Goal: Book appointment/travel/reservation

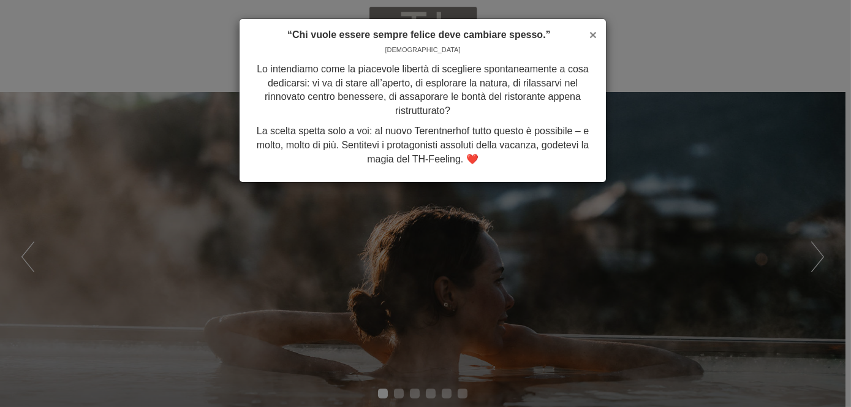
click at [592, 34] on span "×" at bounding box center [593, 35] width 7 height 14
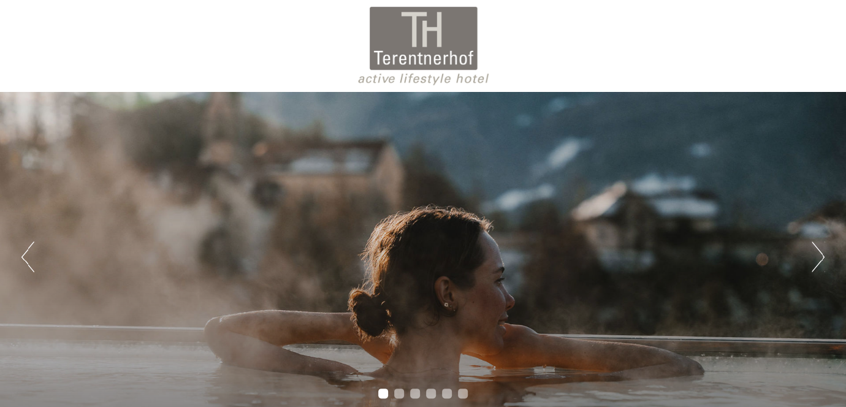
click at [815, 259] on button "Next" at bounding box center [818, 257] width 13 height 31
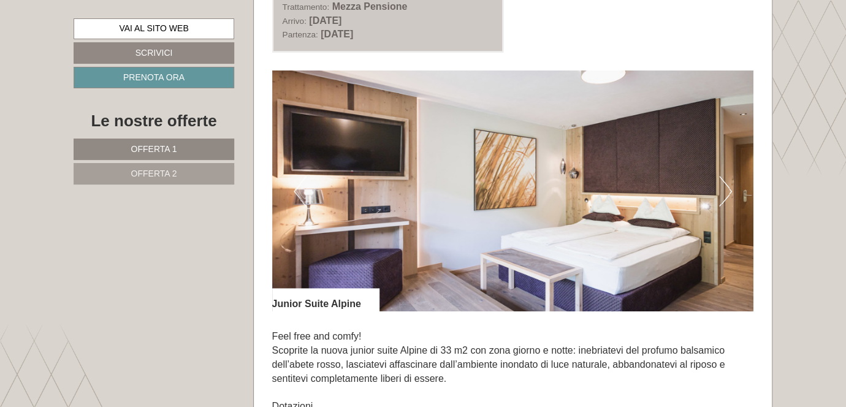
scroll to position [736, 0]
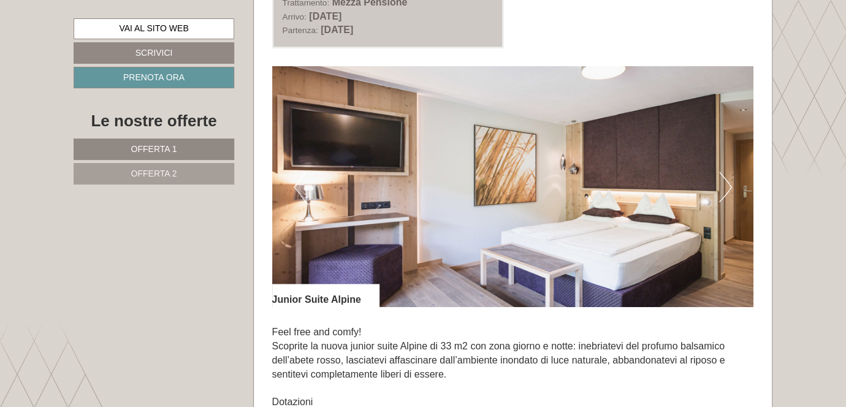
click at [726, 186] on button "Next" at bounding box center [725, 187] width 13 height 31
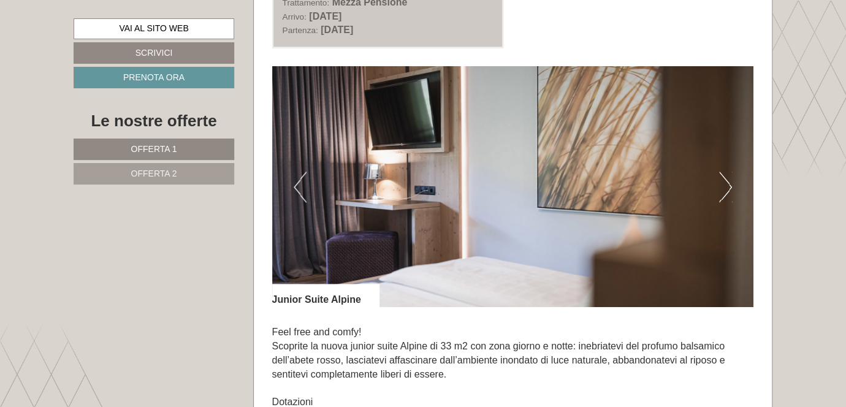
click at [726, 186] on button "Next" at bounding box center [725, 187] width 13 height 31
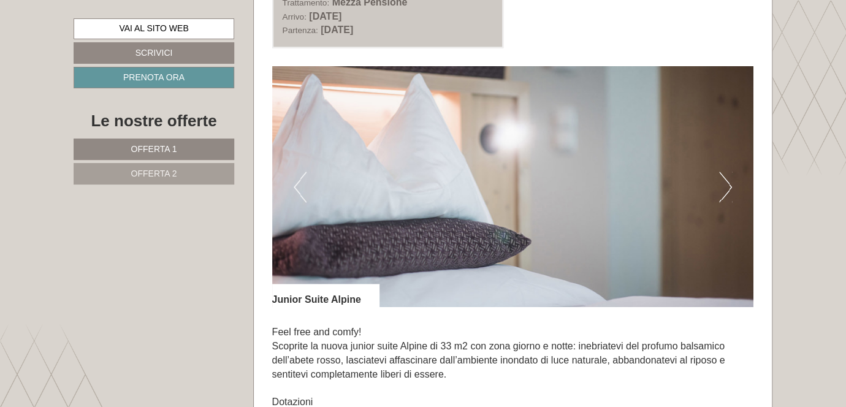
click at [726, 186] on button "Next" at bounding box center [725, 187] width 13 height 31
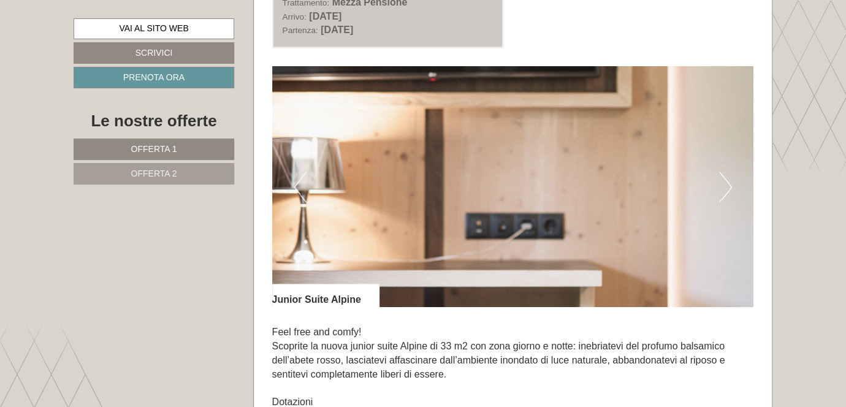
click at [726, 186] on button "Next" at bounding box center [725, 187] width 13 height 31
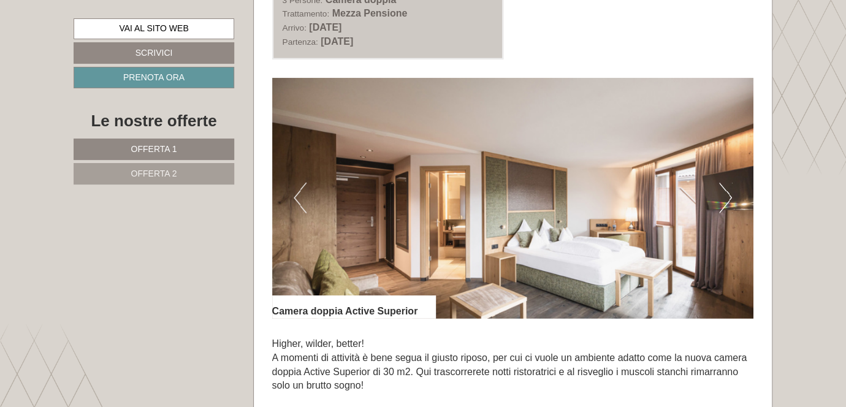
scroll to position [1655, 0]
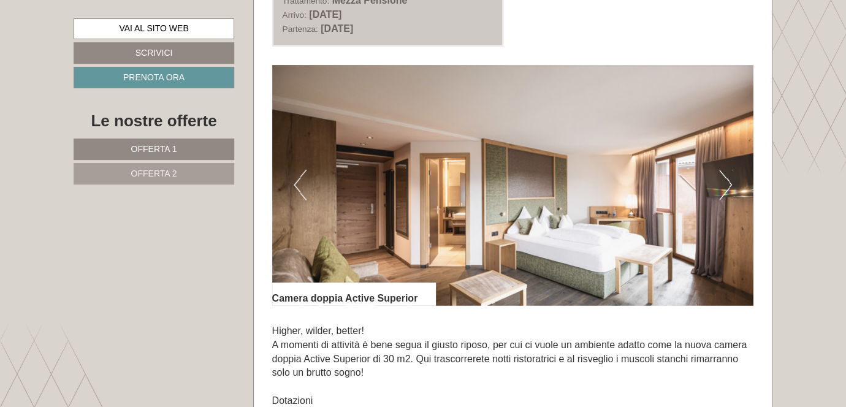
click at [726, 184] on button "Next" at bounding box center [725, 185] width 13 height 31
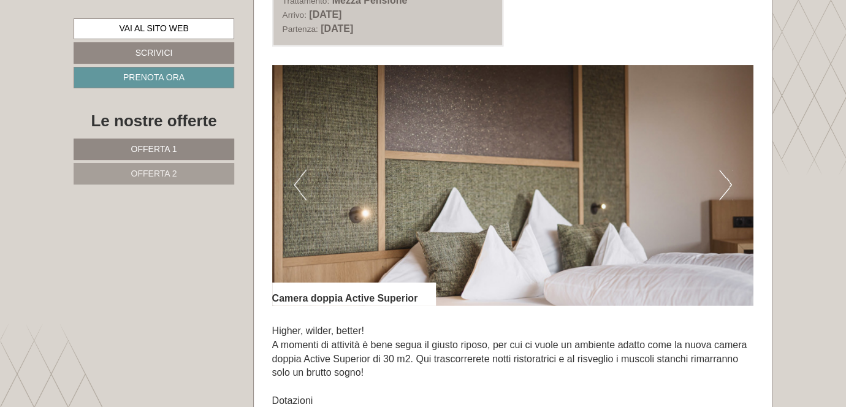
click at [726, 184] on button "Next" at bounding box center [725, 185] width 13 height 31
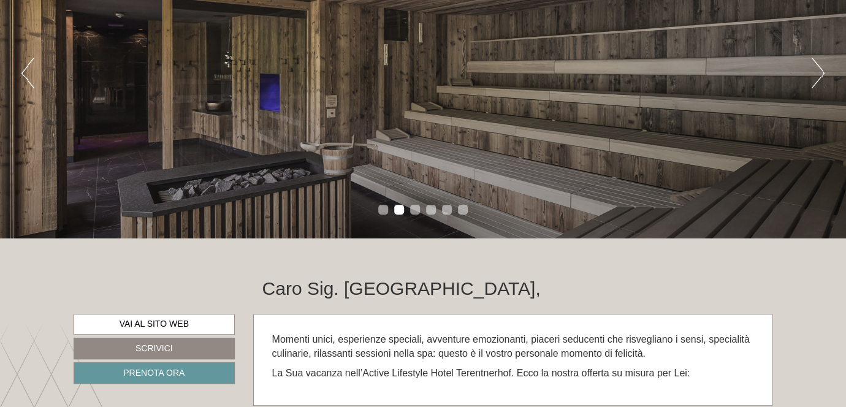
scroll to position [0, 0]
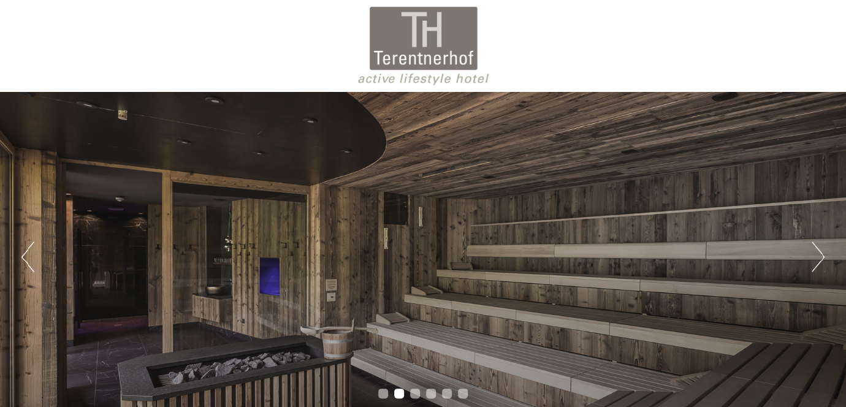
click at [815, 259] on button "Next" at bounding box center [818, 257] width 13 height 31
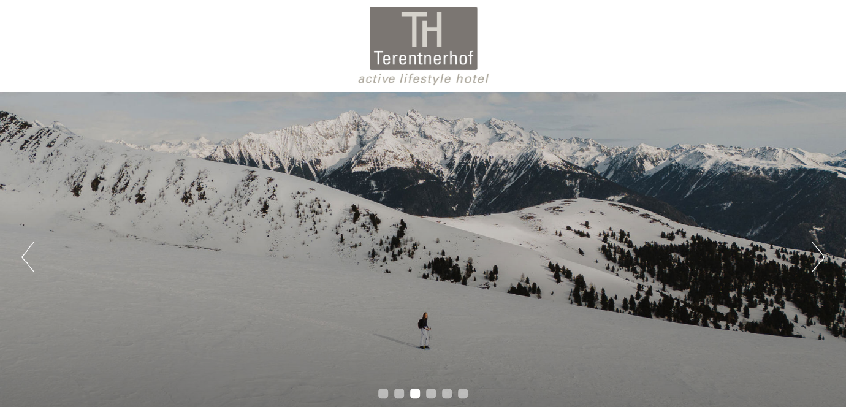
click at [815, 259] on button "Next" at bounding box center [818, 257] width 13 height 31
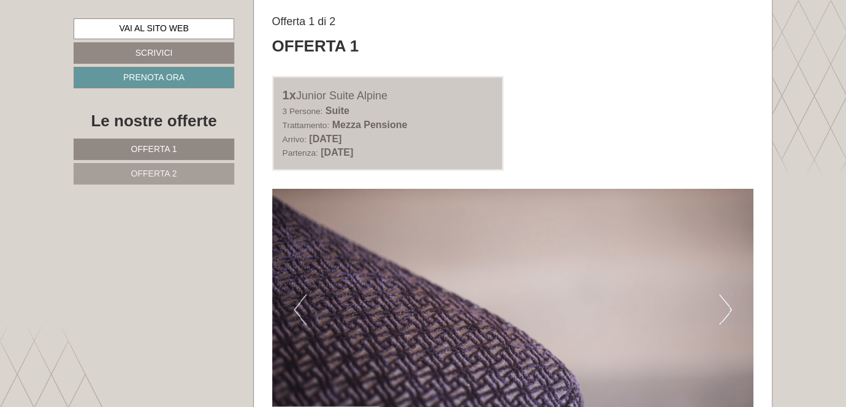
scroll to position [797, 0]
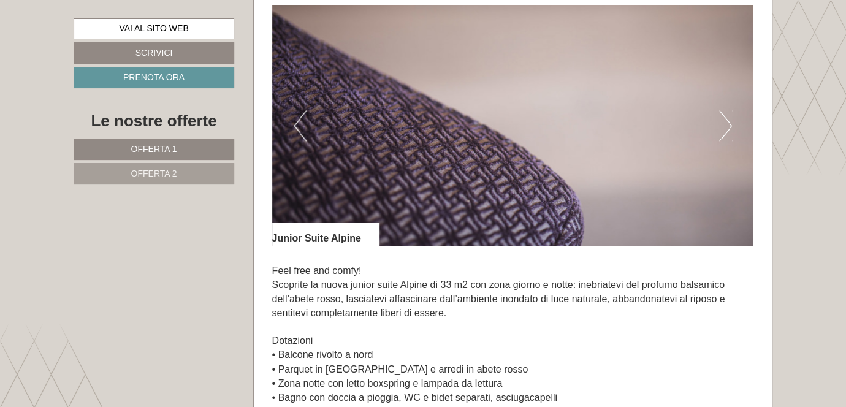
click at [728, 116] on button "Next" at bounding box center [725, 125] width 13 height 31
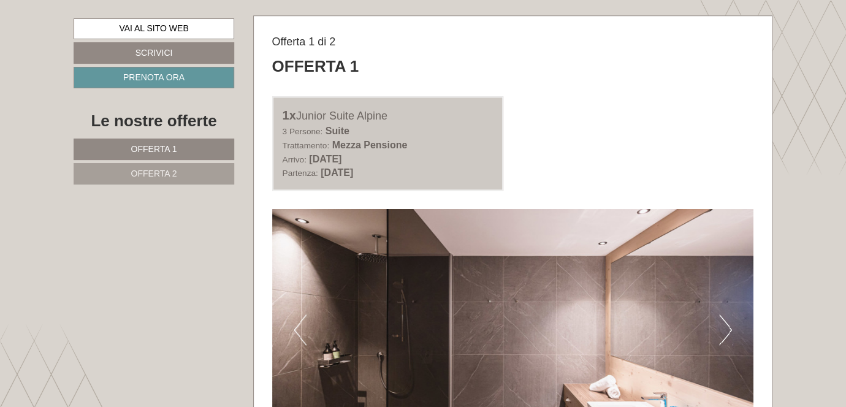
scroll to position [613, 0]
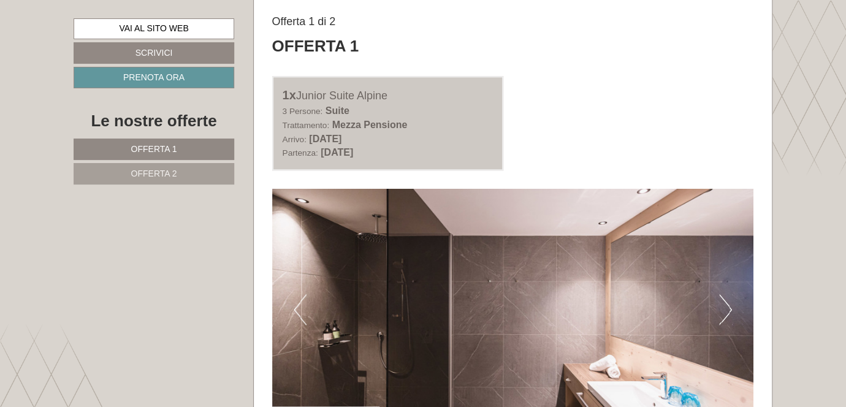
click at [725, 304] on button "Next" at bounding box center [725, 309] width 13 height 31
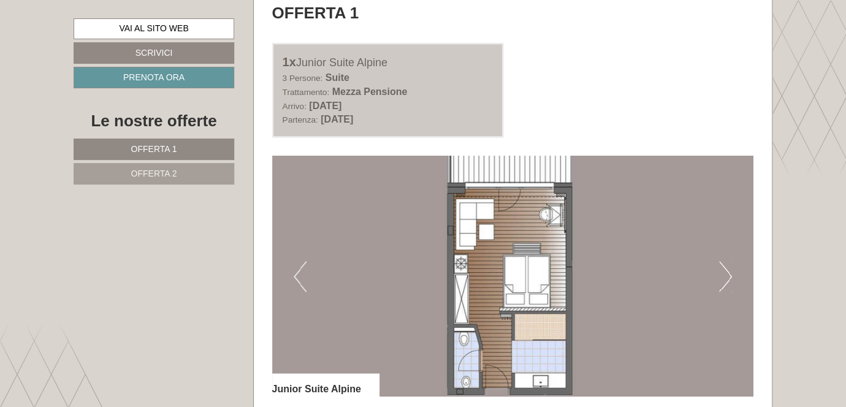
scroll to position [674, 0]
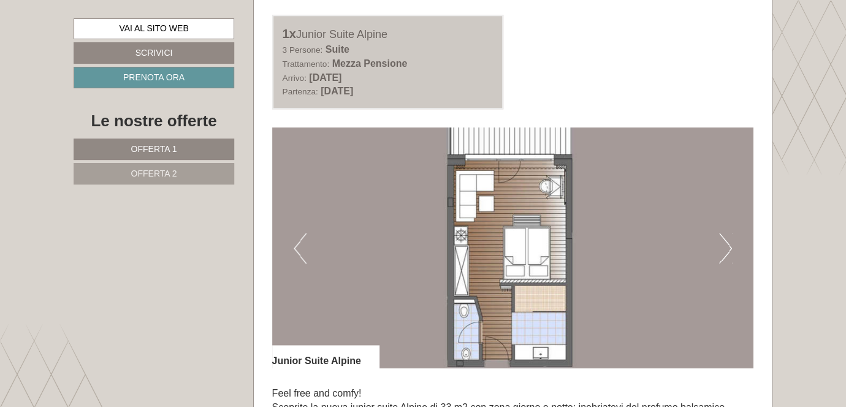
click at [725, 250] on button "Next" at bounding box center [725, 248] width 13 height 31
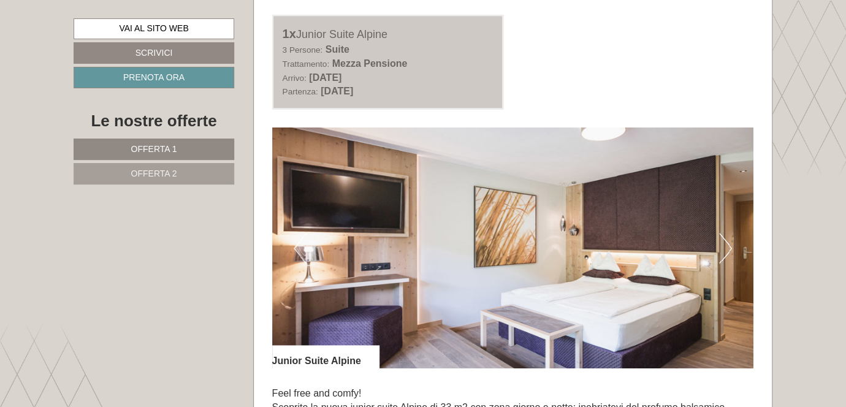
click at [725, 250] on button "Next" at bounding box center [725, 248] width 13 height 31
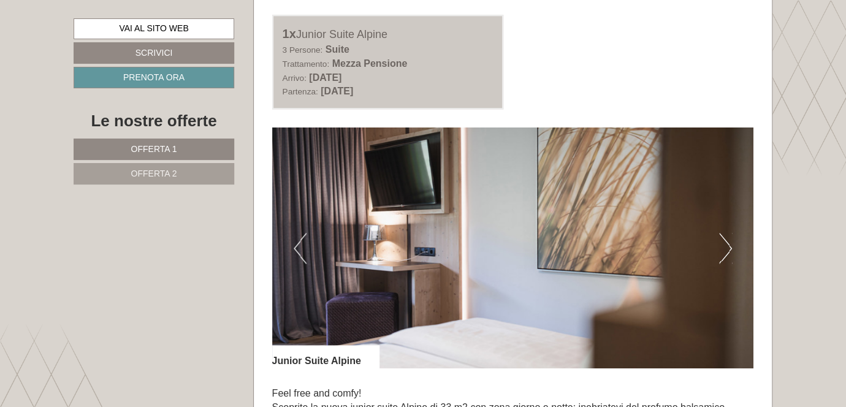
click at [725, 250] on button "Next" at bounding box center [725, 248] width 13 height 31
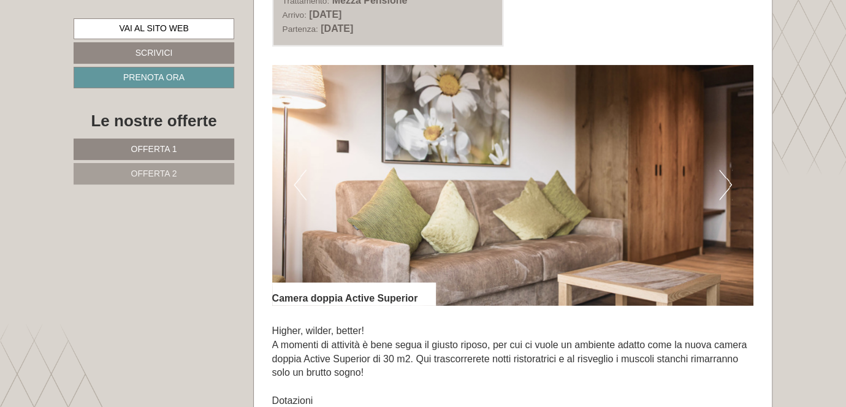
scroll to position [1594, 0]
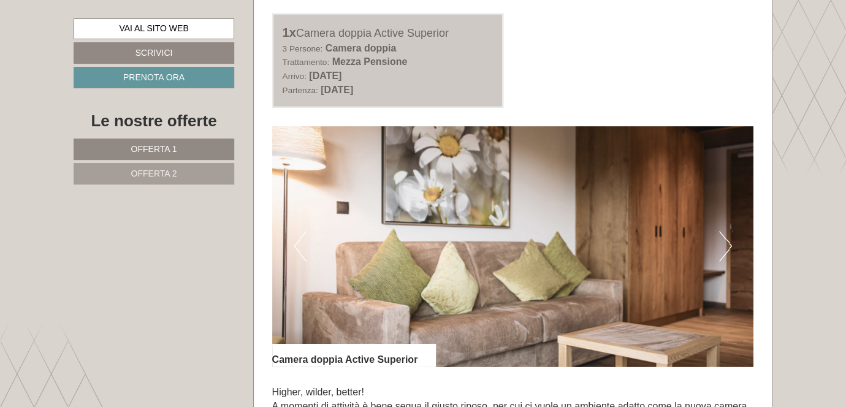
click at [725, 245] on button "Next" at bounding box center [725, 246] width 13 height 31
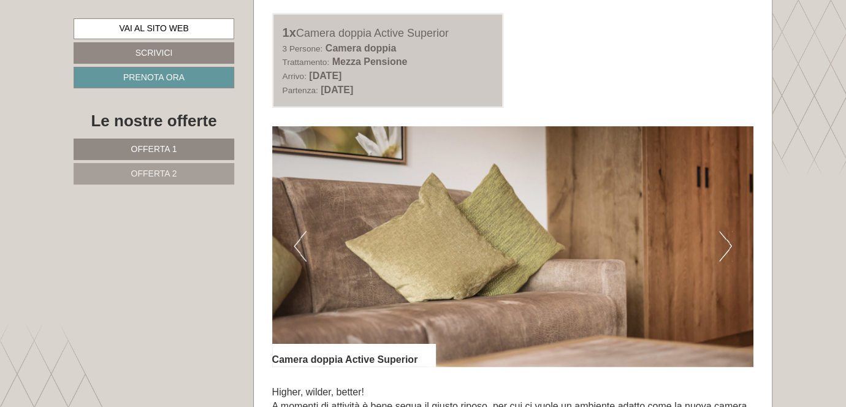
click at [725, 245] on button "Next" at bounding box center [725, 246] width 13 height 31
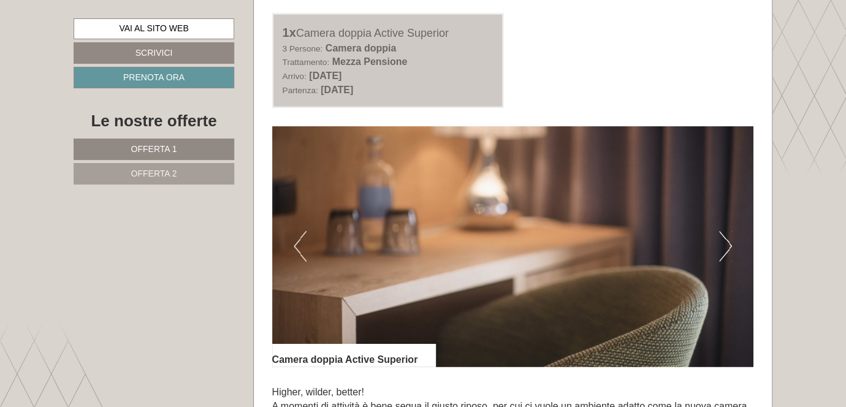
click at [725, 245] on button "Next" at bounding box center [725, 246] width 13 height 31
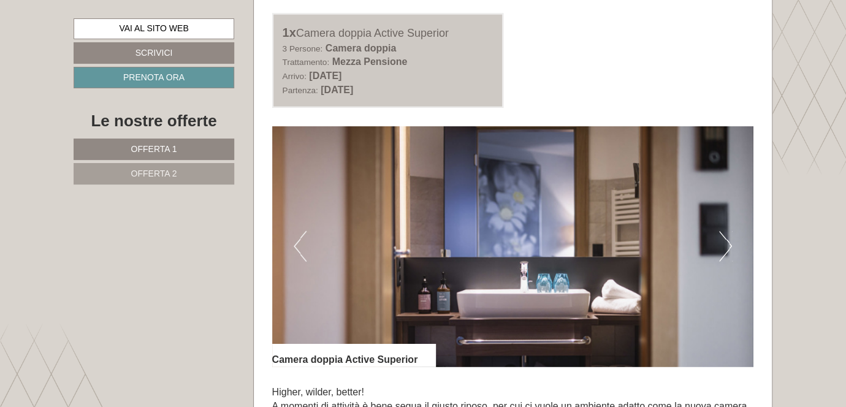
click at [725, 245] on button "Next" at bounding box center [725, 246] width 13 height 31
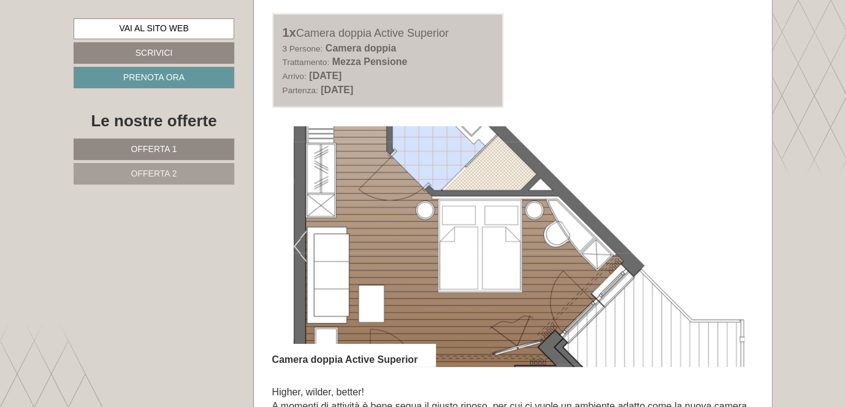
click at [299, 245] on button "Previous" at bounding box center [300, 246] width 13 height 31
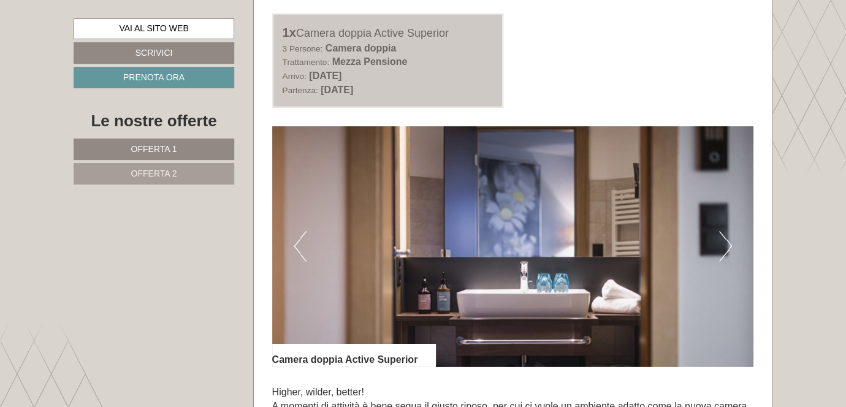
click at [299, 245] on button "Previous" at bounding box center [300, 246] width 13 height 31
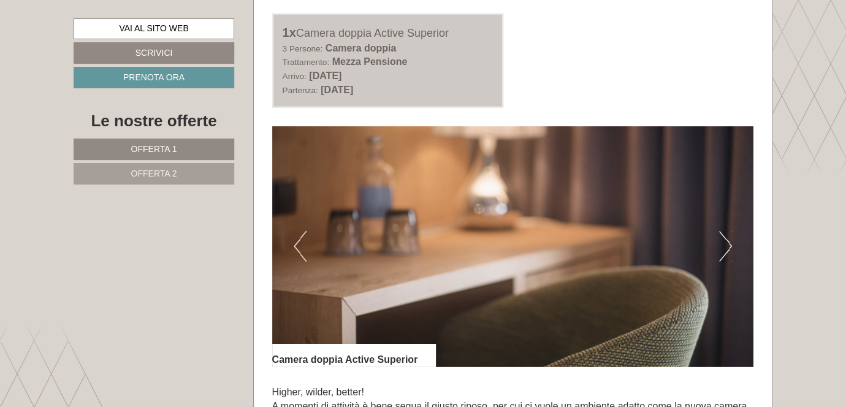
click at [299, 245] on button "Previous" at bounding box center [300, 246] width 13 height 31
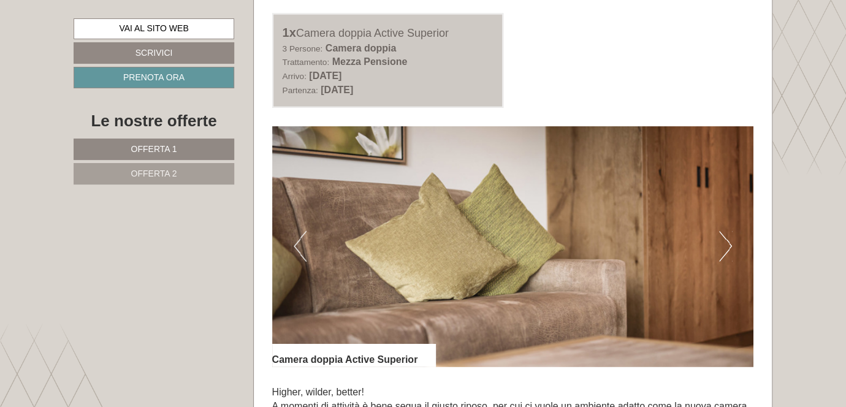
click at [298, 240] on button "Previous" at bounding box center [300, 246] width 13 height 31
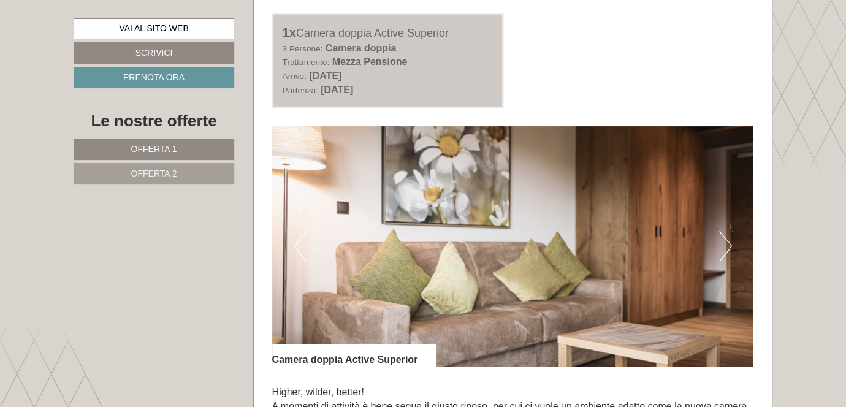
click at [298, 240] on button "Previous" at bounding box center [300, 246] width 13 height 31
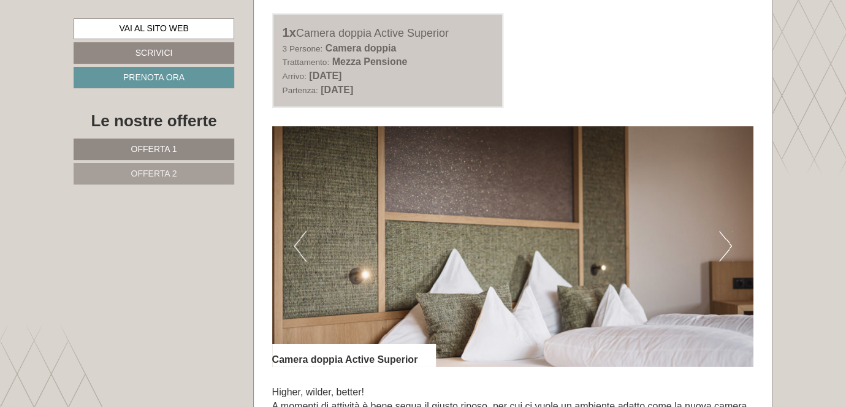
click at [298, 240] on button "Previous" at bounding box center [300, 246] width 13 height 31
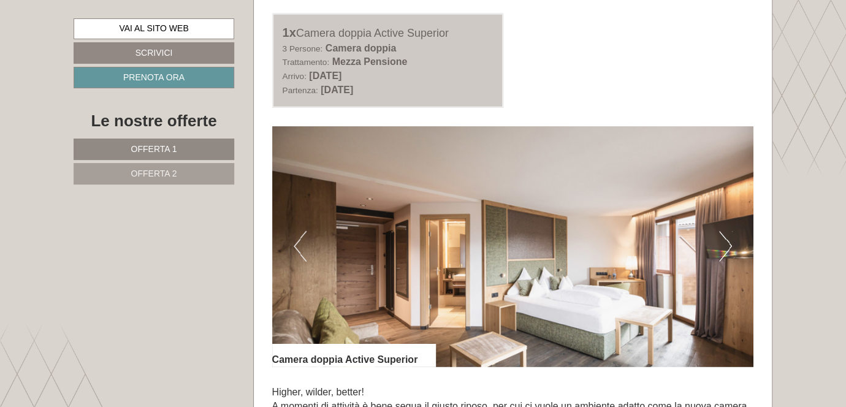
click at [298, 249] on button "Previous" at bounding box center [300, 246] width 13 height 31
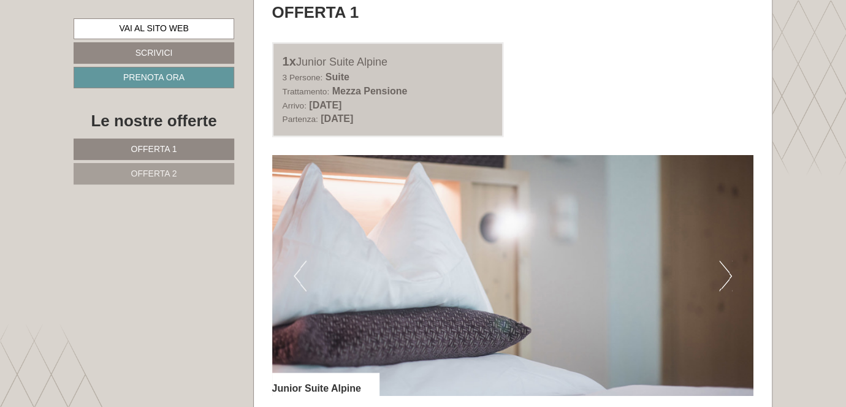
scroll to position [613, 0]
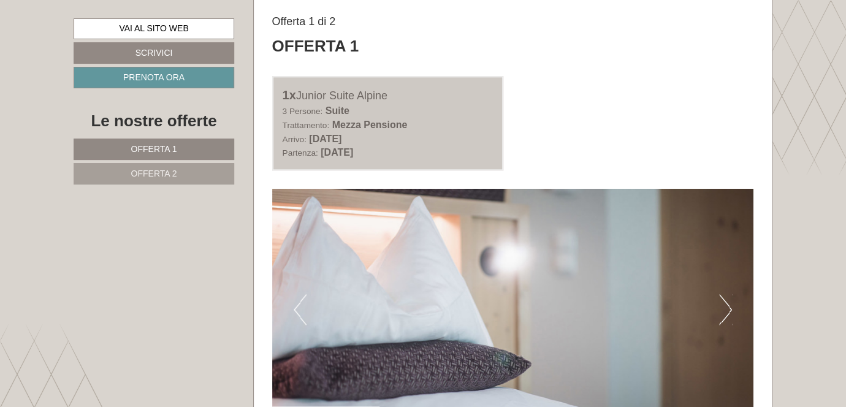
click at [294, 308] on button "Previous" at bounding box center [300, 309] width 13 height 31
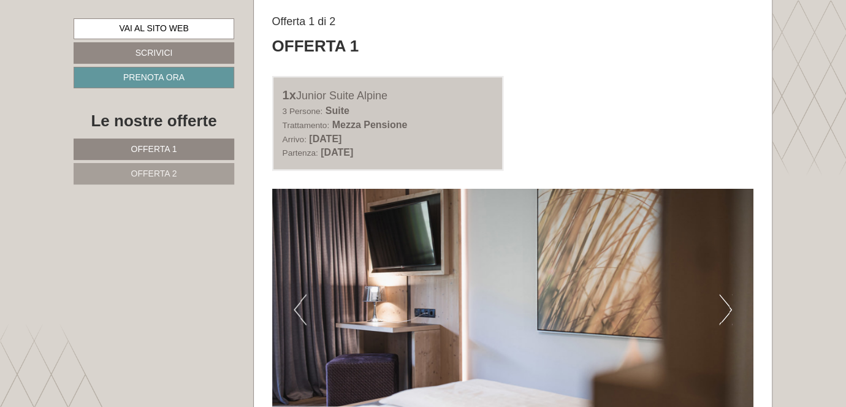
click at [294, 308] on button "Previous" at bounding box center [300, 309] width 13 height 31
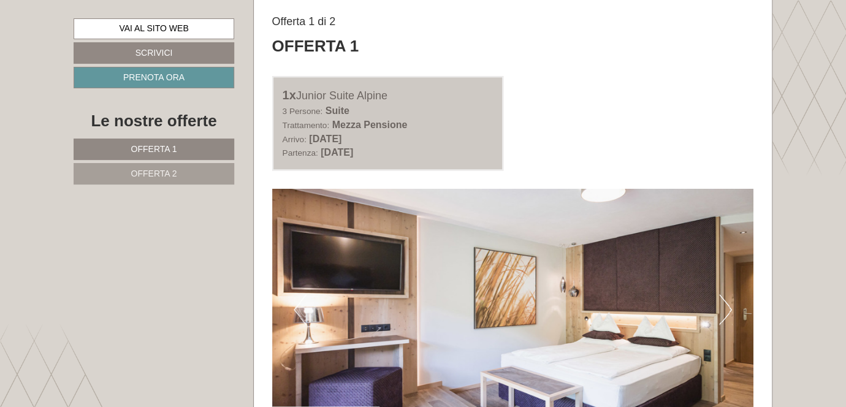
click at [300, 311] on button "Previous" at bounding box center [300, 309] width 13 height 31
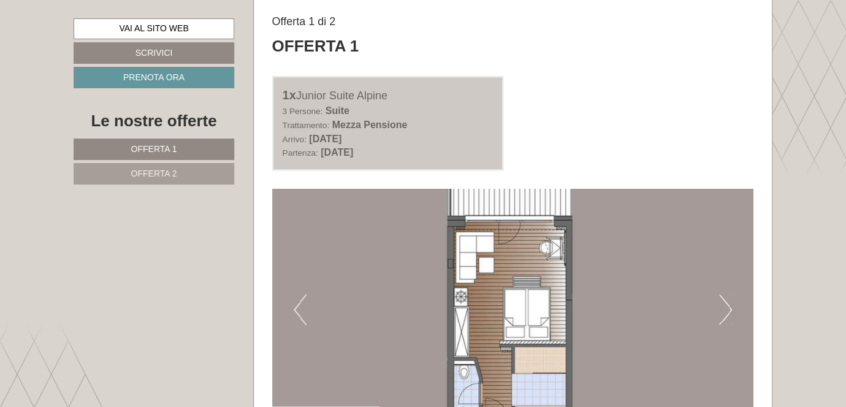
click at [300, 311] on button "Previous" at bounding box center [300, 309] width 13 height 31
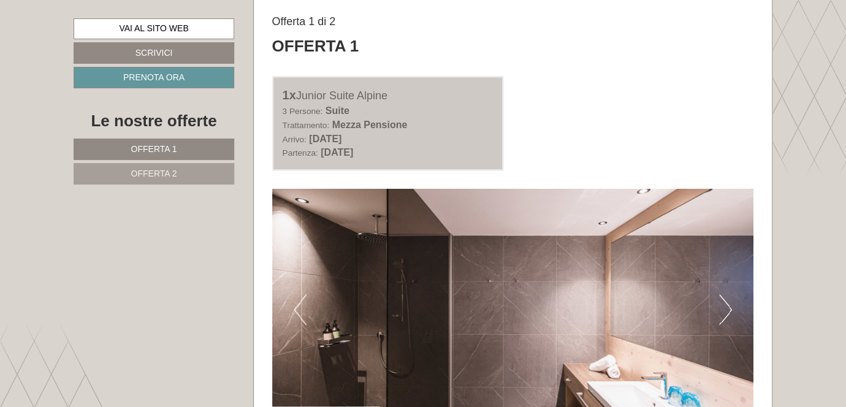
click at [300, 311] on button "Previous" at bounding box center [300, 309] width 13 height 31
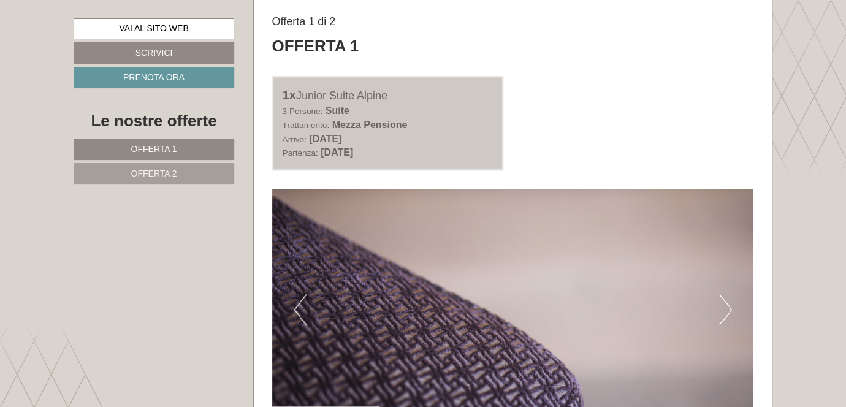
click at [304, 303] on button "Previous" at bounding box center [300, 309] width 13 height 31
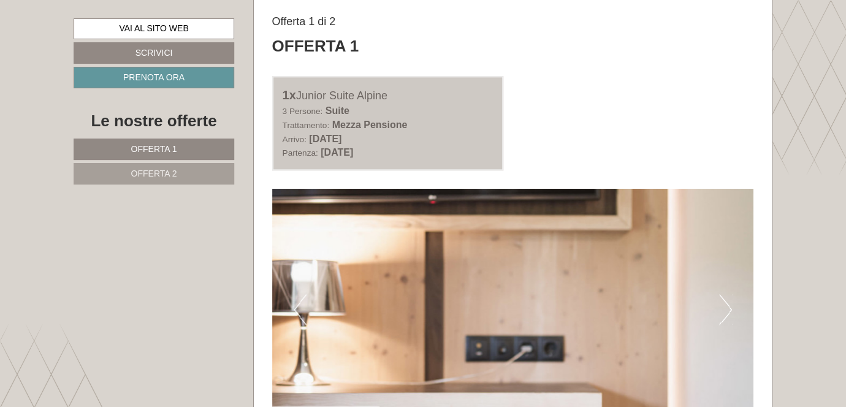
click at [295, 308] on button "Previous" at bounding box center [300, 309] width 13 height 31
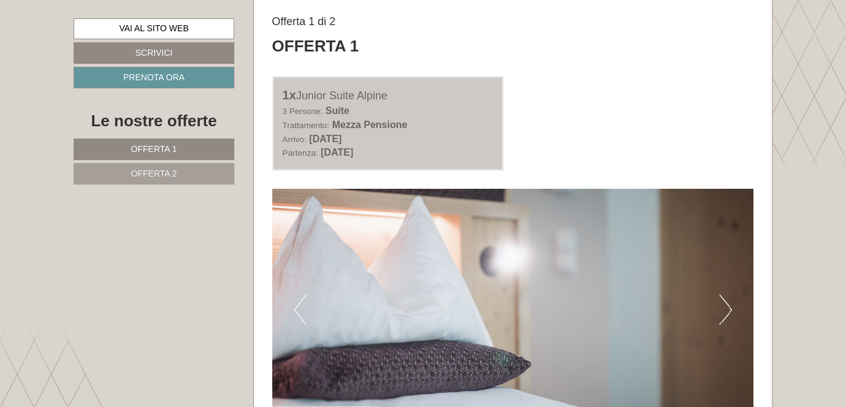
click at [295, 306] on button "Previous" at bounding box center [300, 309] width 13 height 31
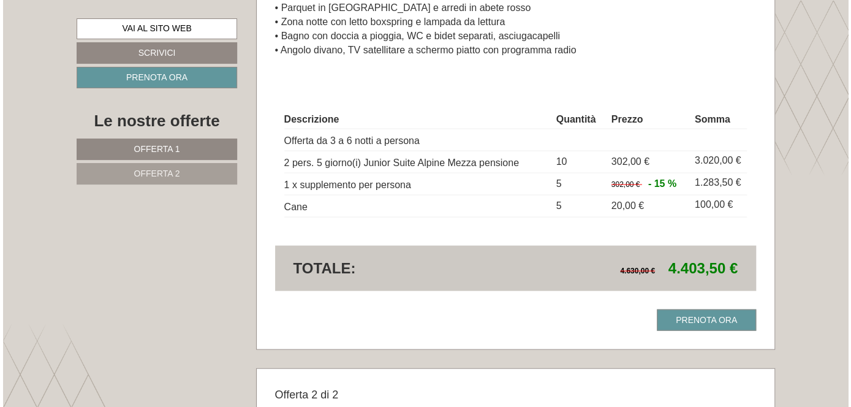
scroll to position [1165, 0]
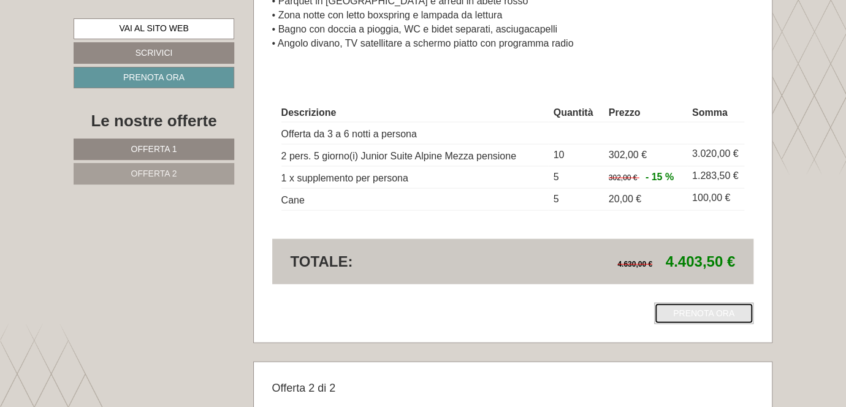
click at [687, 313] on link "Prenota ora" at bounding box center [703, 313] width 99 height 21
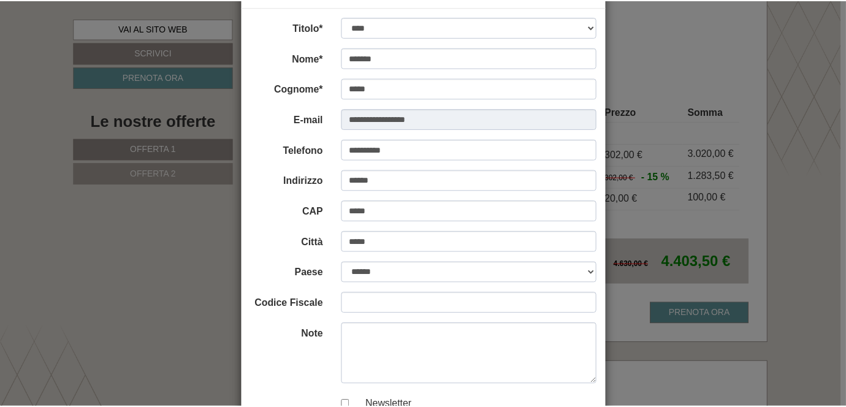
scroll to position [0, 0]
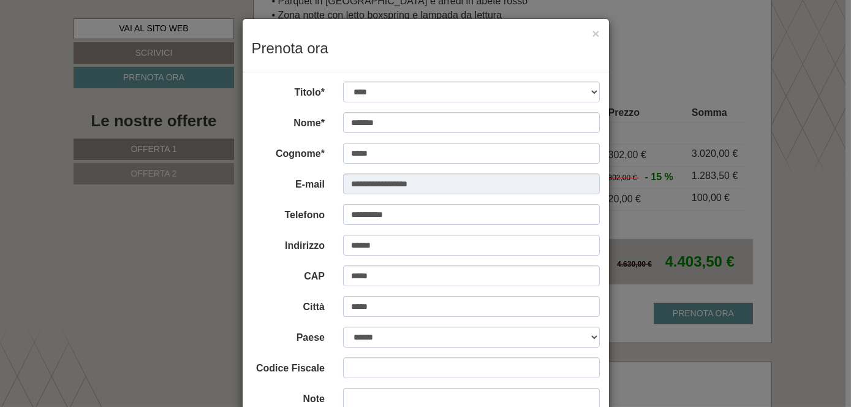
click at [597, 28] on div "× Prenota ora" at bounding box center [426, 45] width 367 height 53
click at [596, 32] on button "×" at bounding box center [595, 33] width 7 height 13
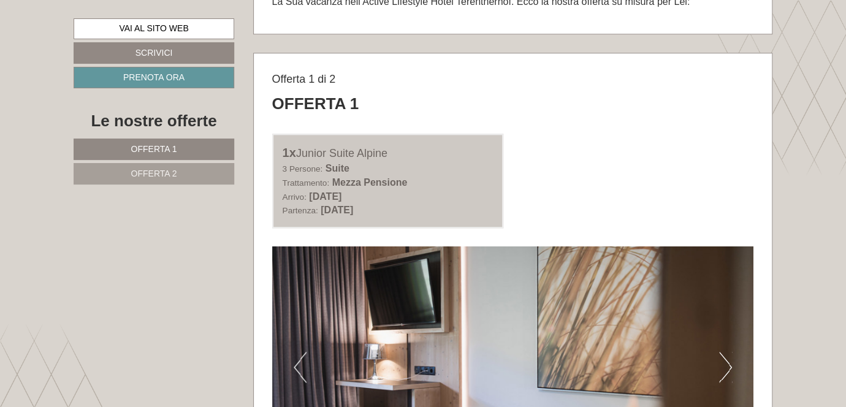
scroll to position [736, 0]
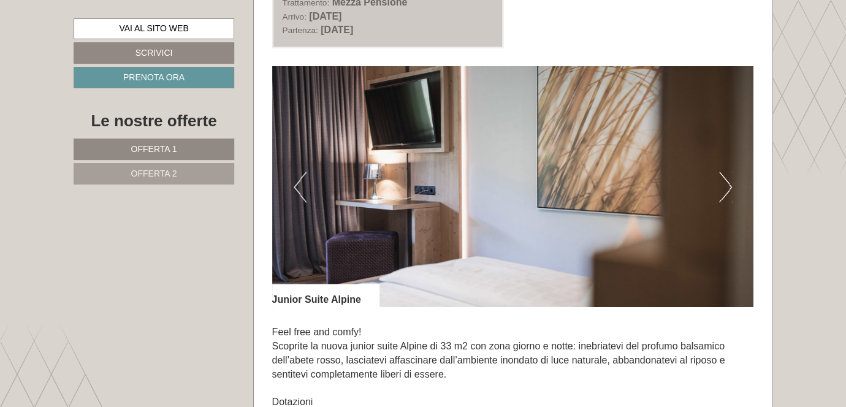
click at [728, 186] on button "Next" at bounding box center [725, 187] width 13 height 31
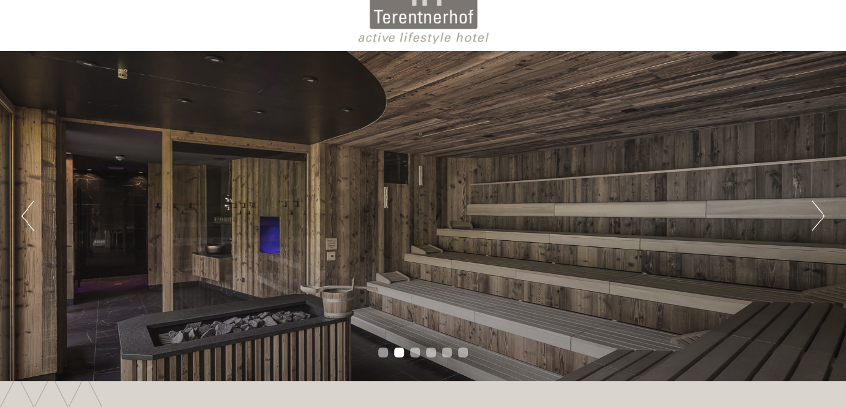
scroll to position [61, 0]
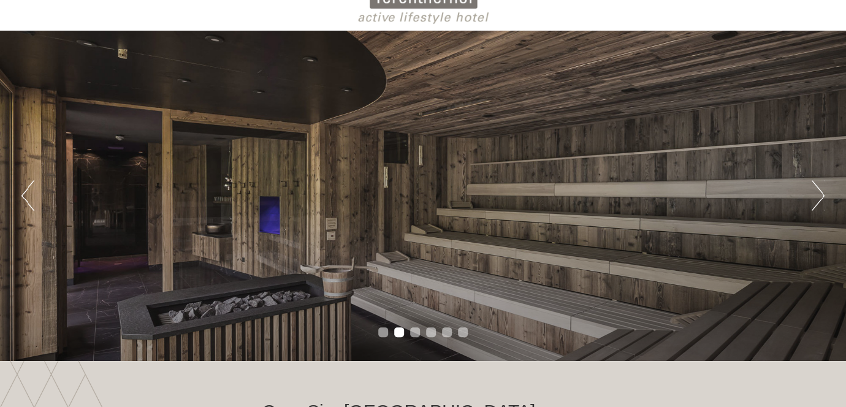
click at [821, 196] on button "Next" at bounding box center [818, 195] width 13 height 31
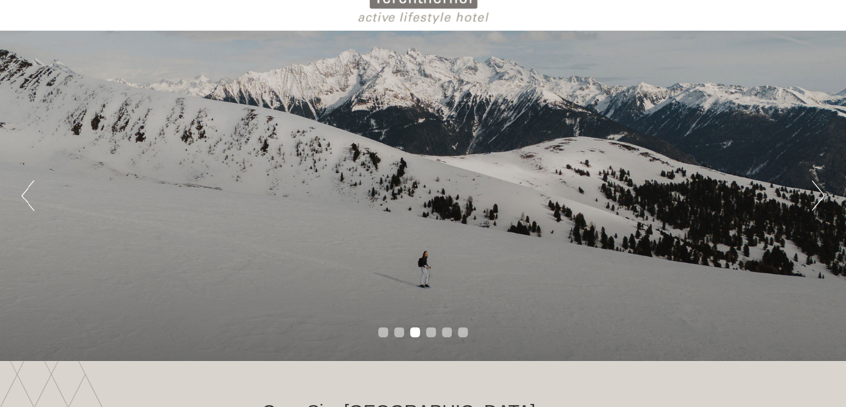
click at [821, 196] on button "Next" at bounding box center [818, 195] width 13 height 31
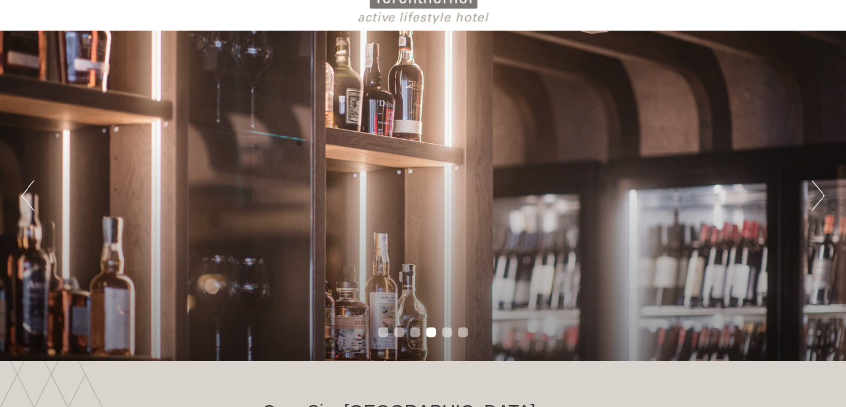
click at [821, 196] on button "Next" at bounding box center [818, 195] width 13 height 31
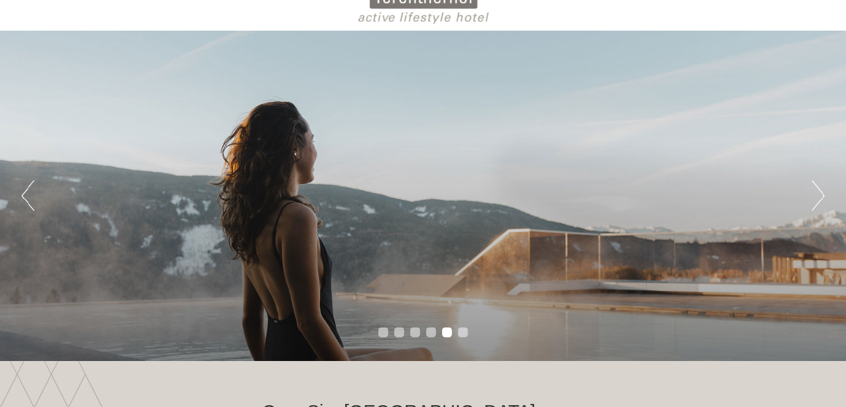
click at [823, 199] on button "Next" at bounding box center [818, 195] width 13 height 31
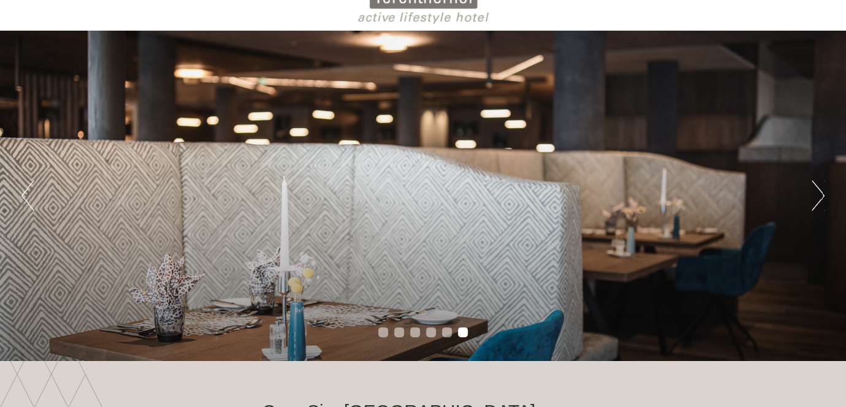
click at [821, 200] on button "Next" at bounding box center [818, 195] width 13 height 31
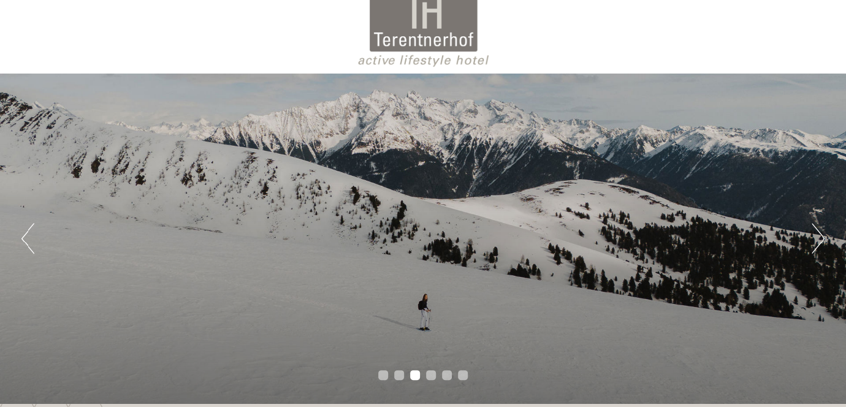
scroll to position [0, 0]
